Goal: Information Seeking & Learning: Check status

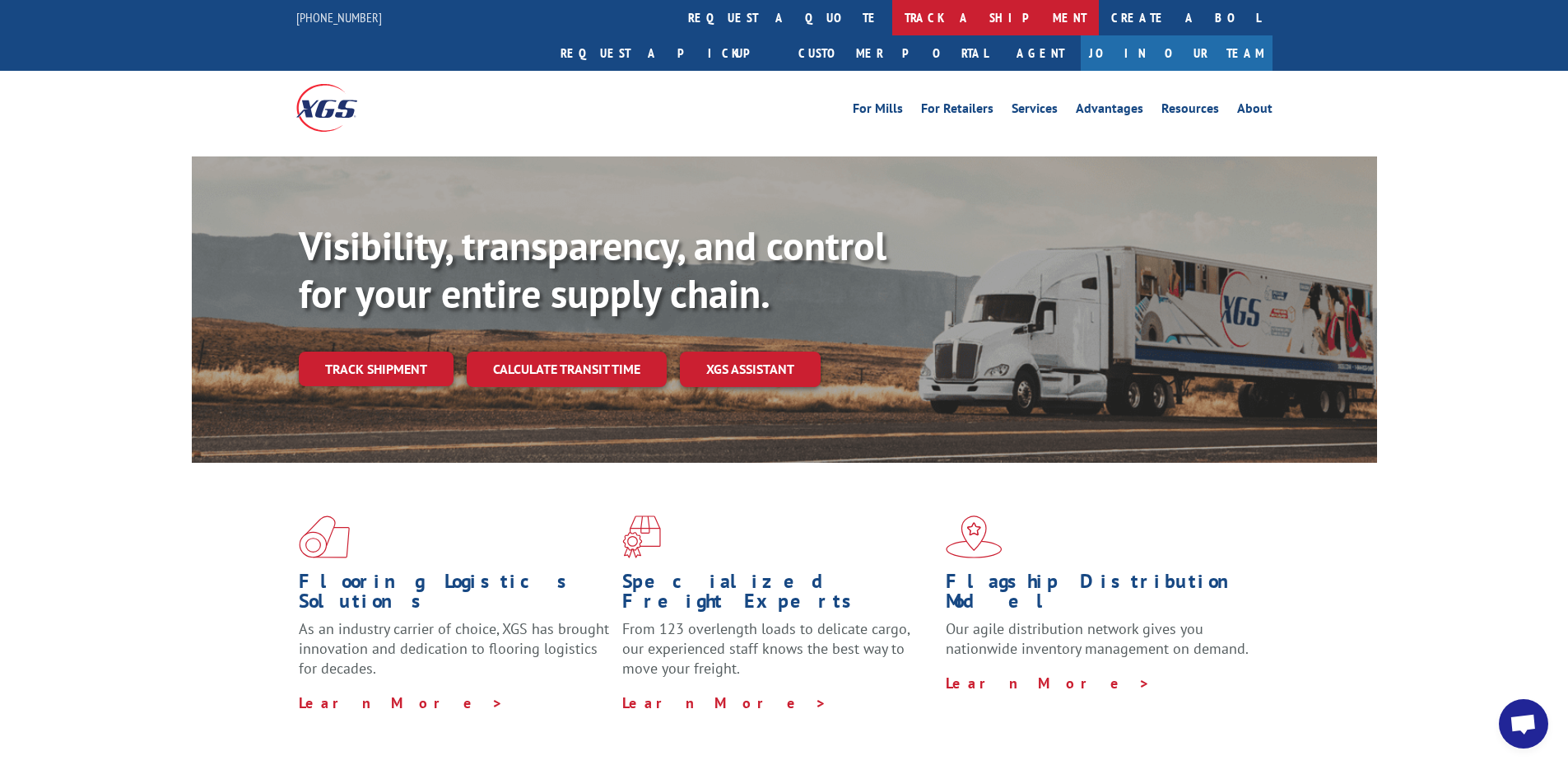
click at [892, 25] on link "track a shipment" at bounding box center [995, 17] width 206 height 35
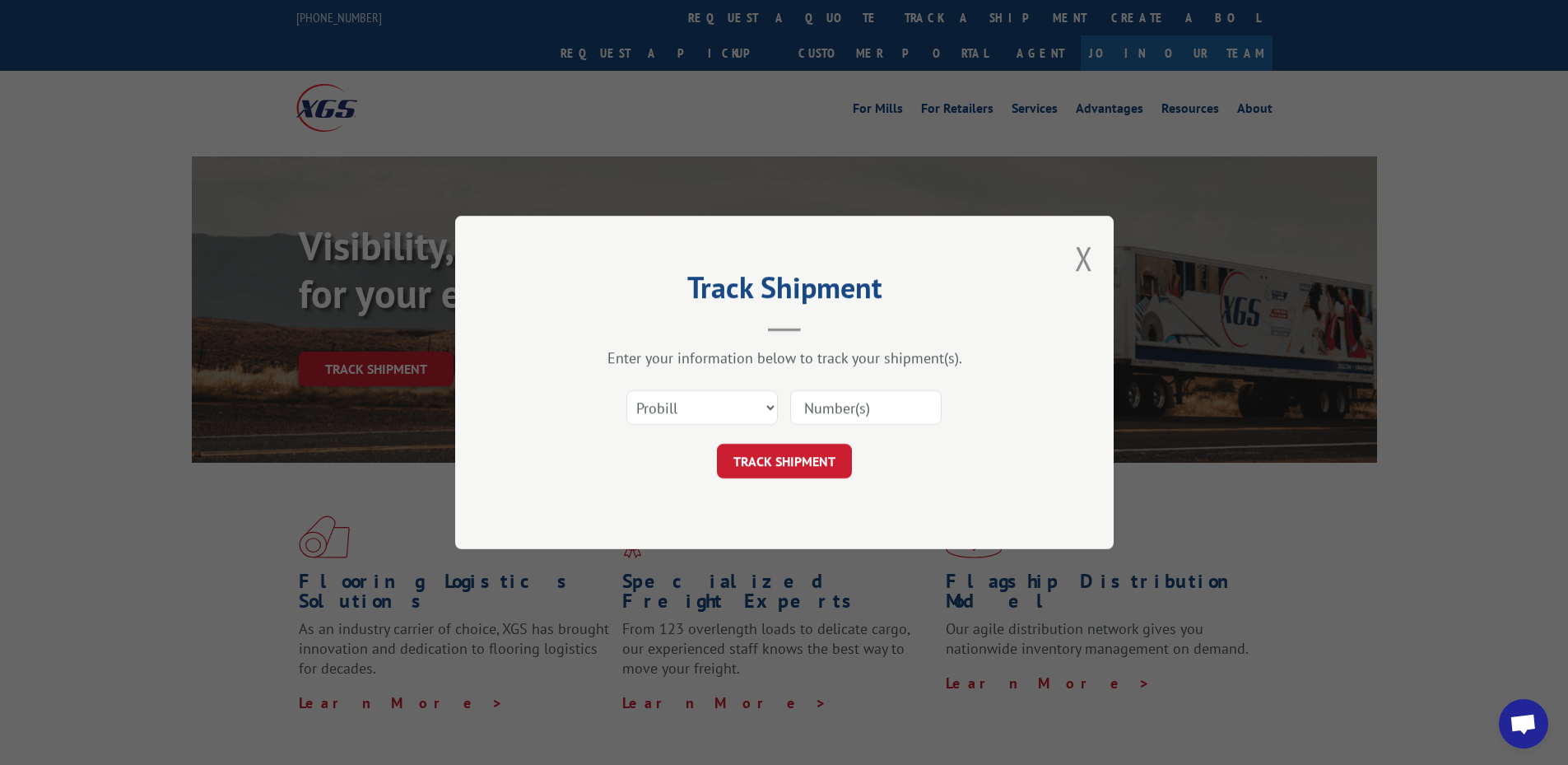
drag, startPoint x: 671, startPoint y: 392, endPoint x: 670, endPoint y: 412, distance: 20.0
click at [671, 393] on div "Select category... Probill BOL PO" at bounding box center [702, 407] width 150 height 38
click at [668, 404] on select "Select category... Probill BOL PO" at bounding box center [702, 408] width 151 height 35
select select "po"
click at [626, 390] on select "Select category... Probill BOL PO" at bounding box center [702, 408] width 151 height 35
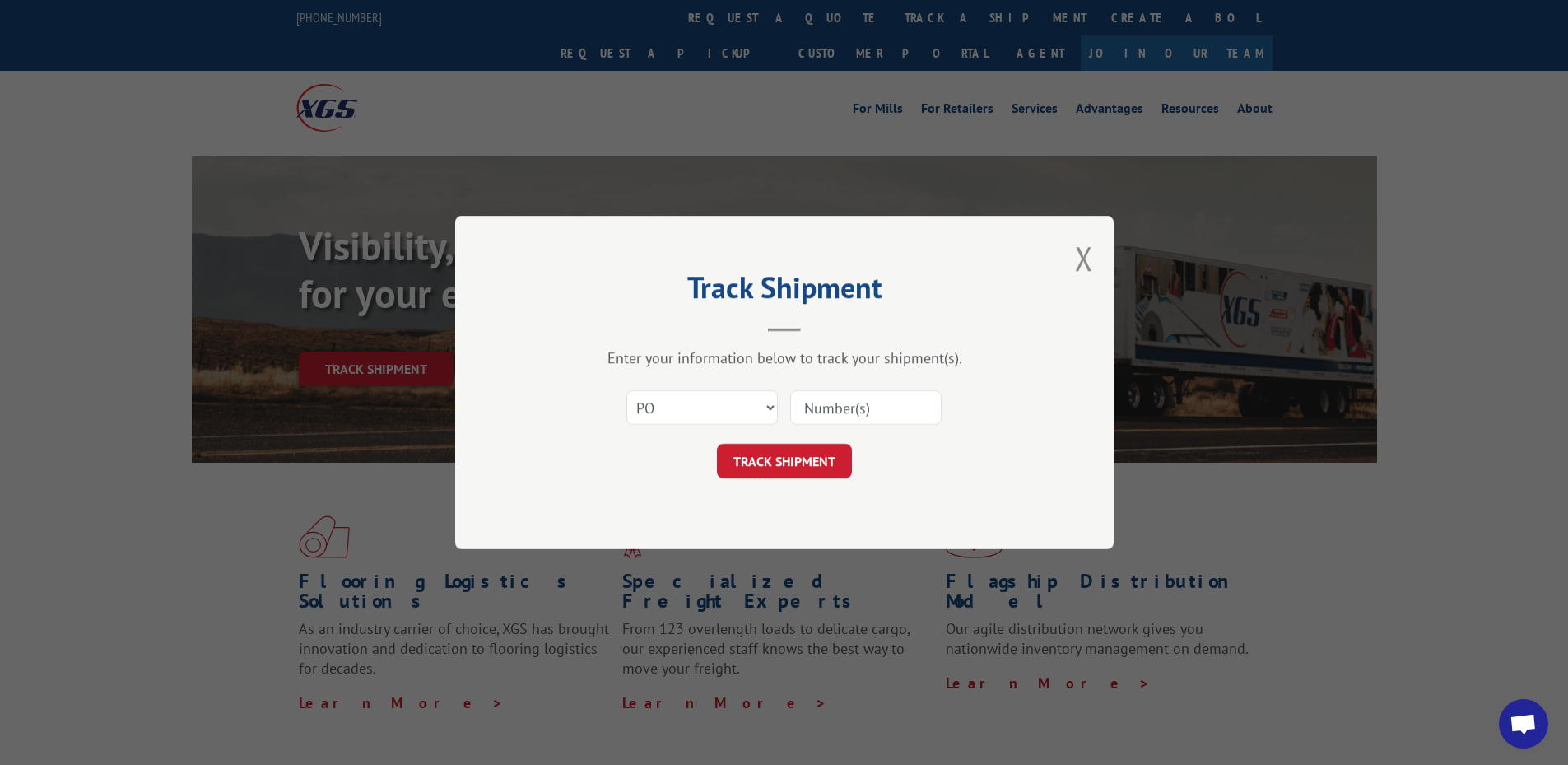
paste input "48508713"
type input "48508713"
click at [796, 452] on button "TRACK SHIPMENT" at bounding box center [784, 461] width 135 height 35
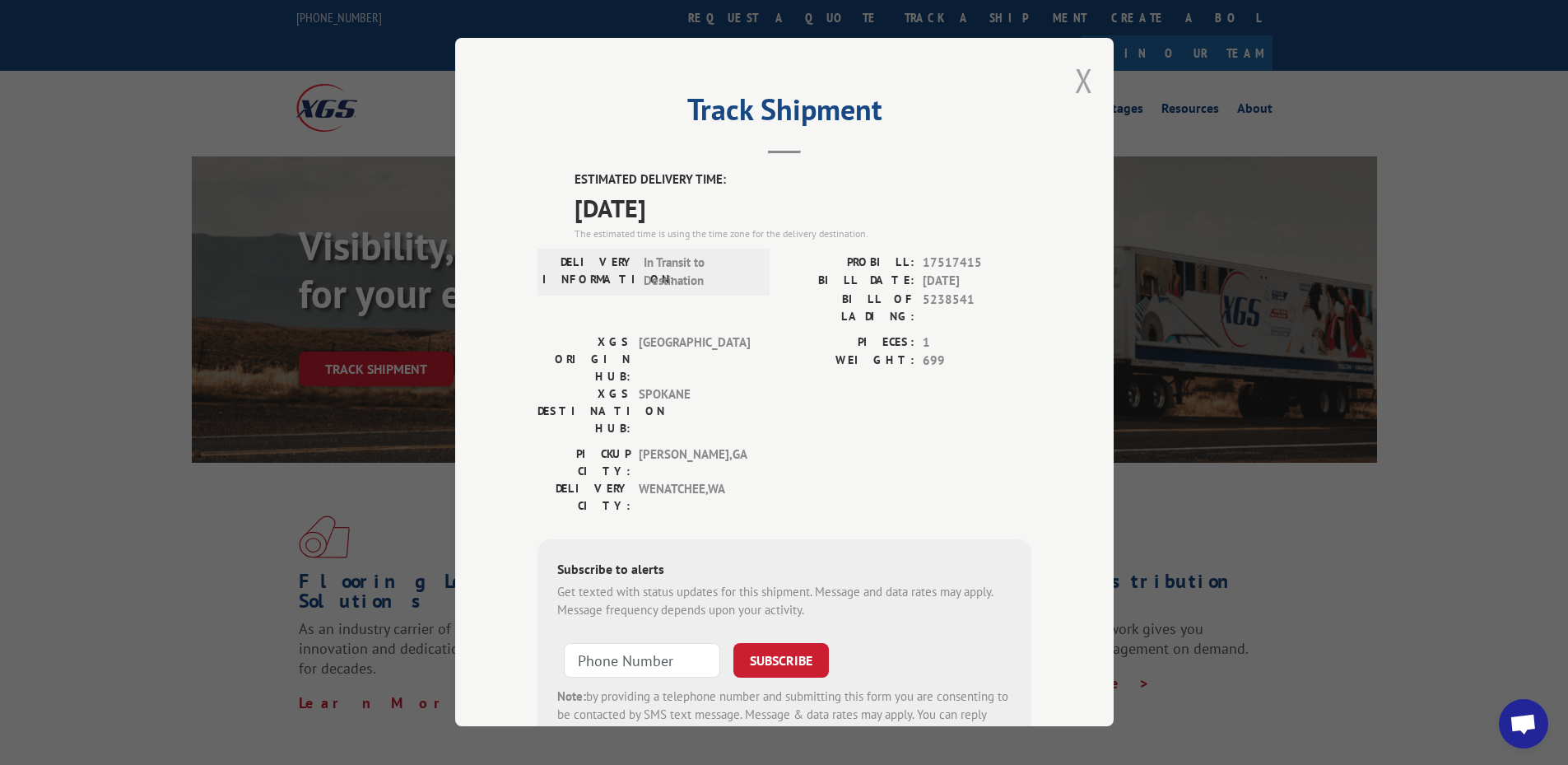
click at [1079, 92] on button "Close modal" at bounding box center [1085, 79] width 18 height 43
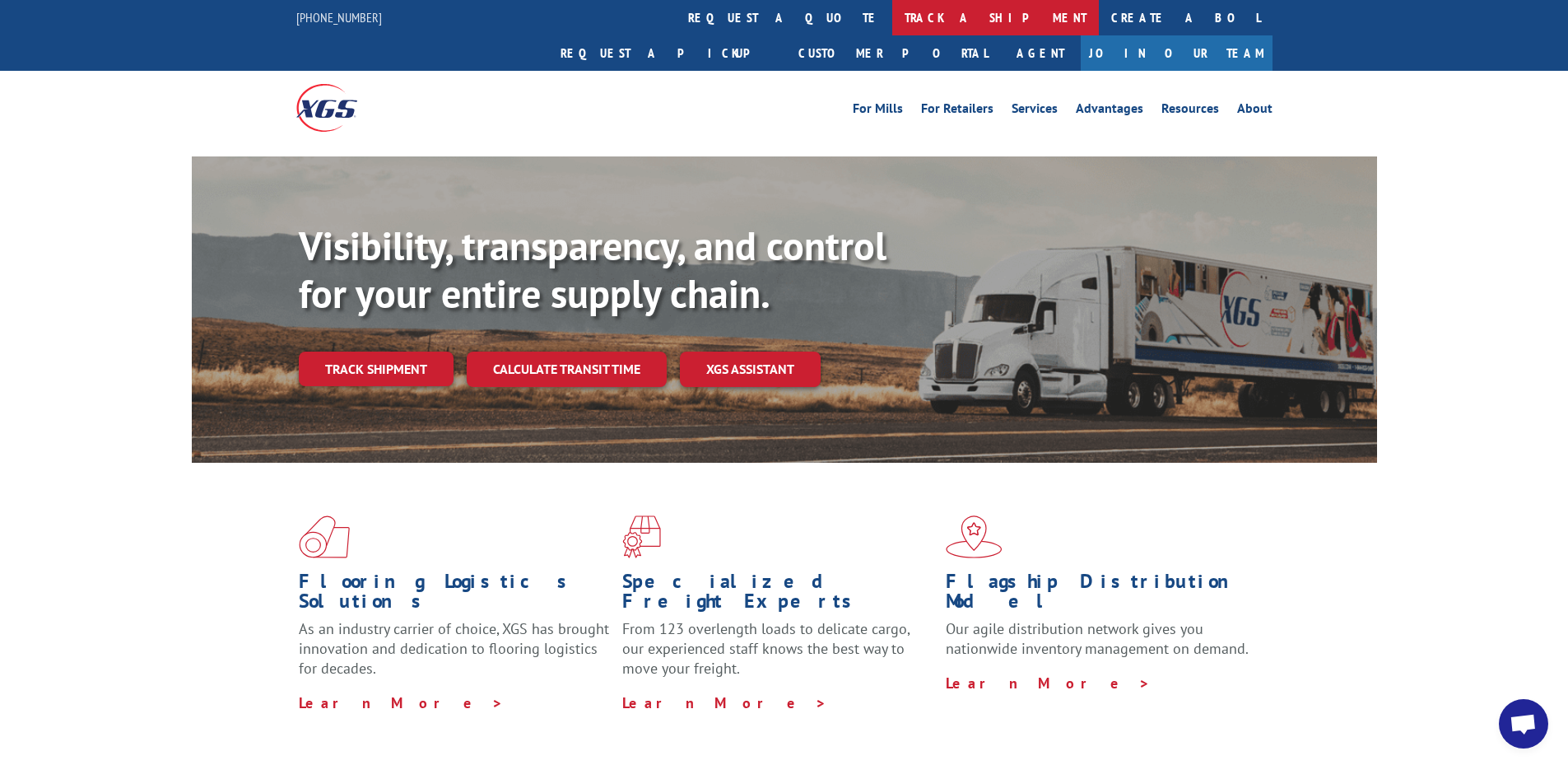
click at [892, 20] on link "track a shipment" at bounding box center [995, 17] width 206 height 35
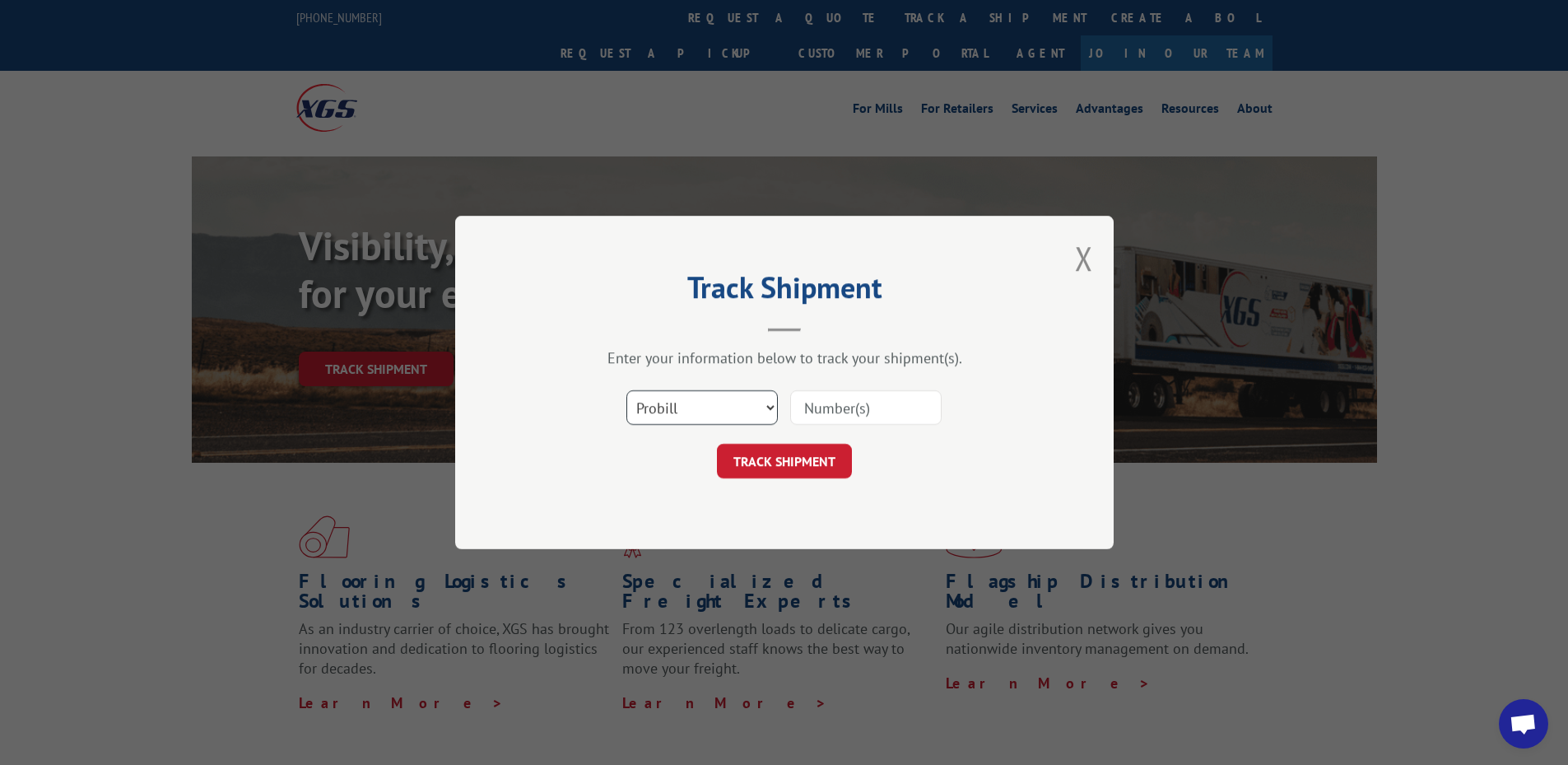
click at [684, 414] on select "Select category... Probill BOL PO" at bounding box center [702, 408] width 151 height 35
select select "po"
click at [626, 390] on select "Select category... Probill BOL PO" at bounding box center [702, 408] width 151 height 35
paste input "32507819"
type input "32507819"
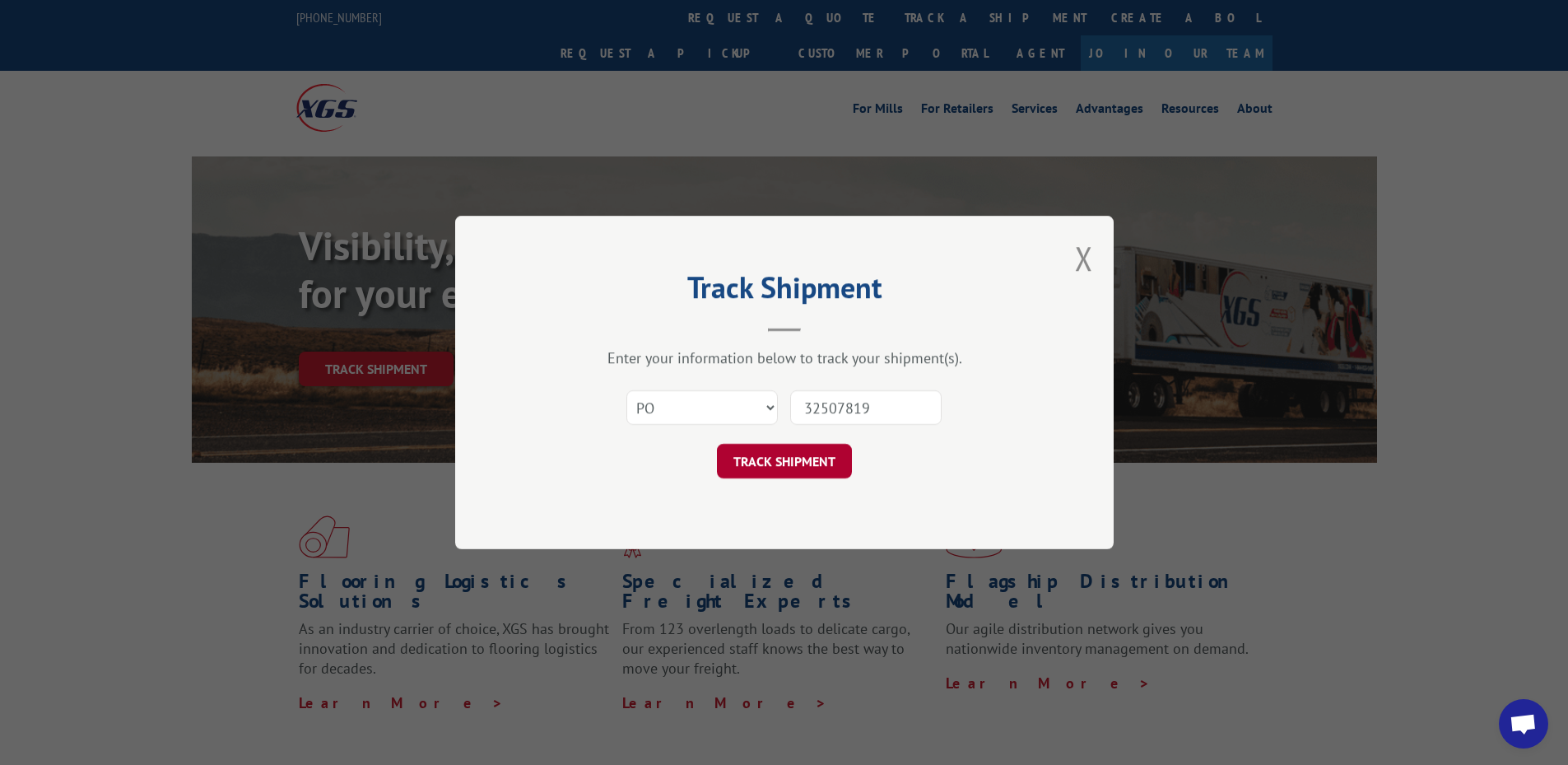
click at [793, 467] on button "TRACK SHIPMENT" at bounding box center [784, 461] width 135 height 35
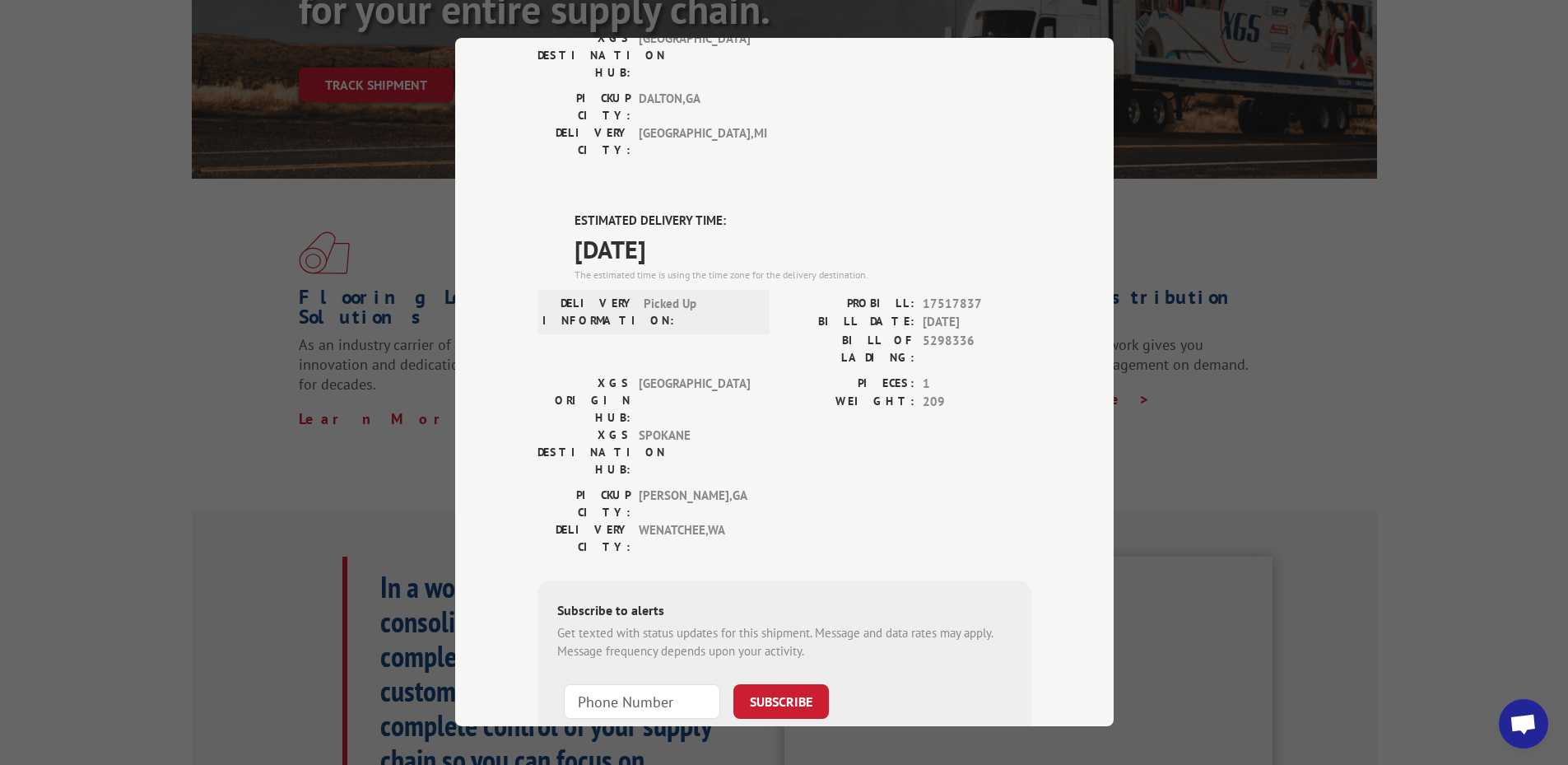
scroll to position [330, 0]
